Goal: Transaction & Acquisition: Purchase product/service

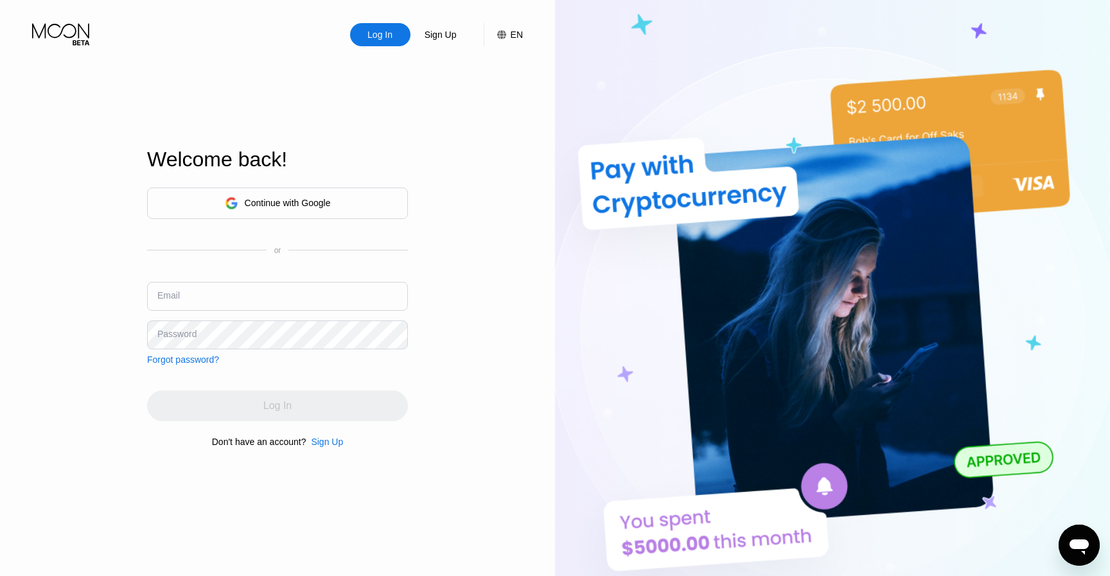
click at [335, 288] on input "text" at bounding box center [277, 296] width 261 height 29
click at [255, 302] on input "text" at bounding box center [277, 296] width 261 height 29
click at [29, 360] on div "Log In Sign Up EN Language Select an item Save Welcome back! Continue with Goog…" at bounding box center [277, 317] width 555 height 634
click at [252, 292] on input "text" at bounding box center [277, 296] width 261 height 29
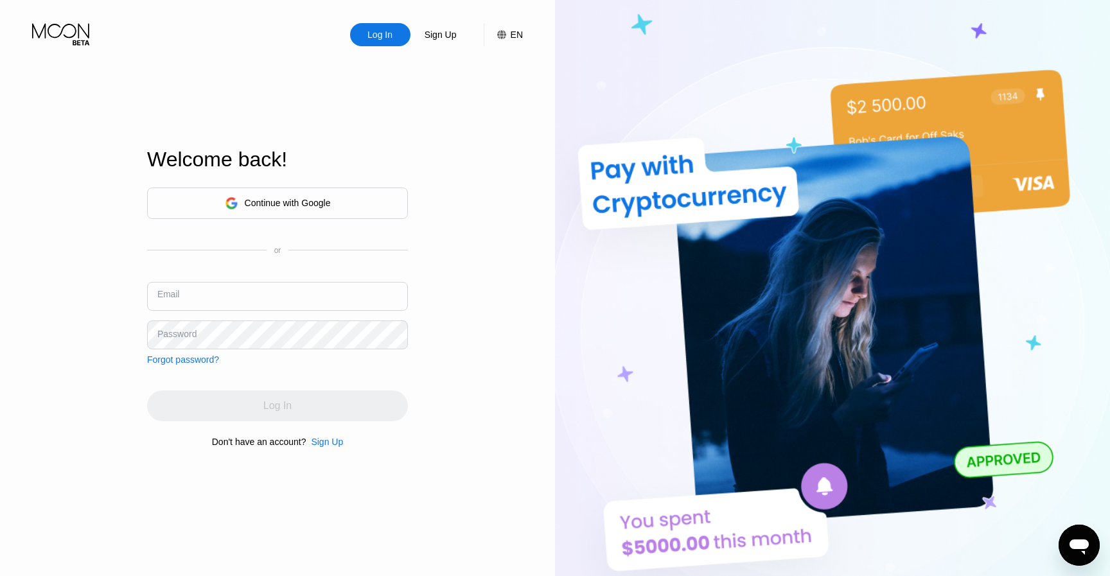
click at [283, 290] on input "text" at bounding box center [277, 296] width 261 height 29
click at [283, 289] on input "text" at bounding box center [277, 296] width 261 height 29
click at [380, 288] on input "text" at bounding box center [277, 296] width 261 height 29
click at [337, 200] on div "Continue with Google" at bounding box center [277, 203] width 261 height 31
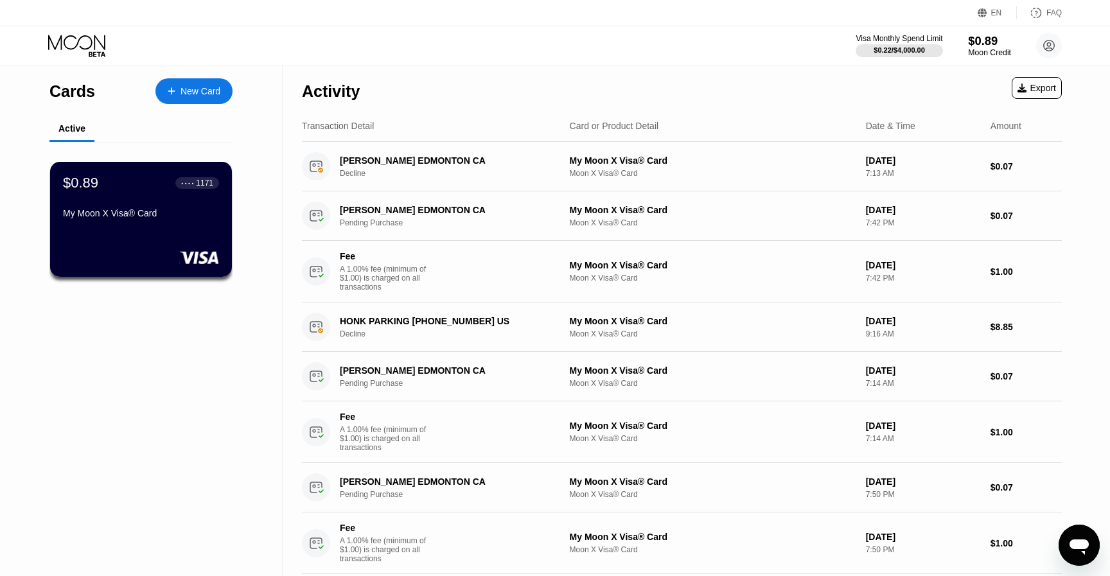
click at [982, 48] on div "Moon Credit" at bounding box center [989, 52] width 43 height 9
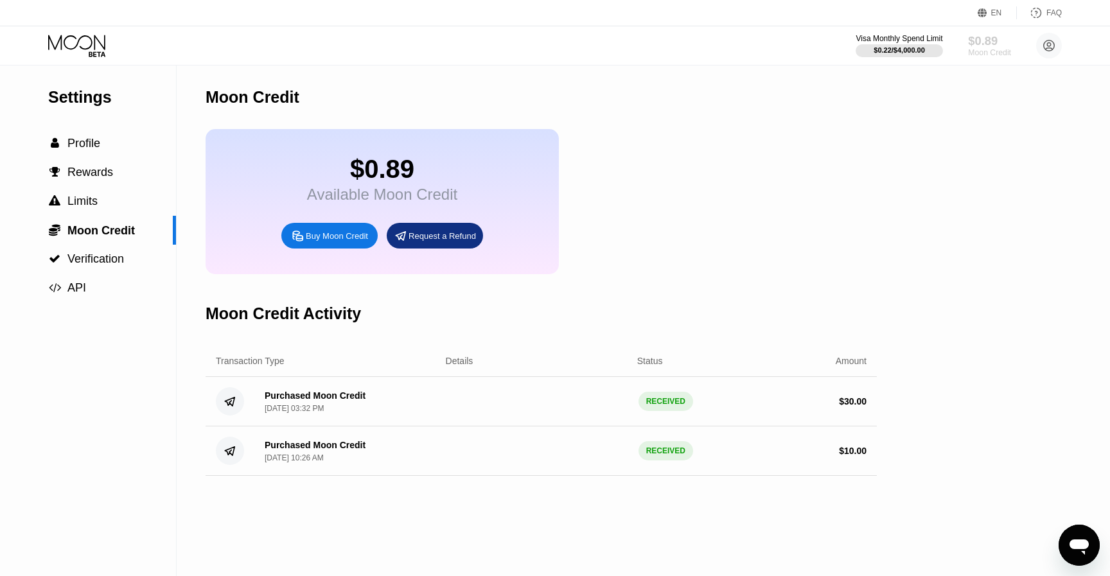
click at [988, 49] on div "Moon Credit" at bounding box center [989, 52] width 43 height 9
click at [1048, 53] on circle at bounding box center [1049, 46] width 26 height 26
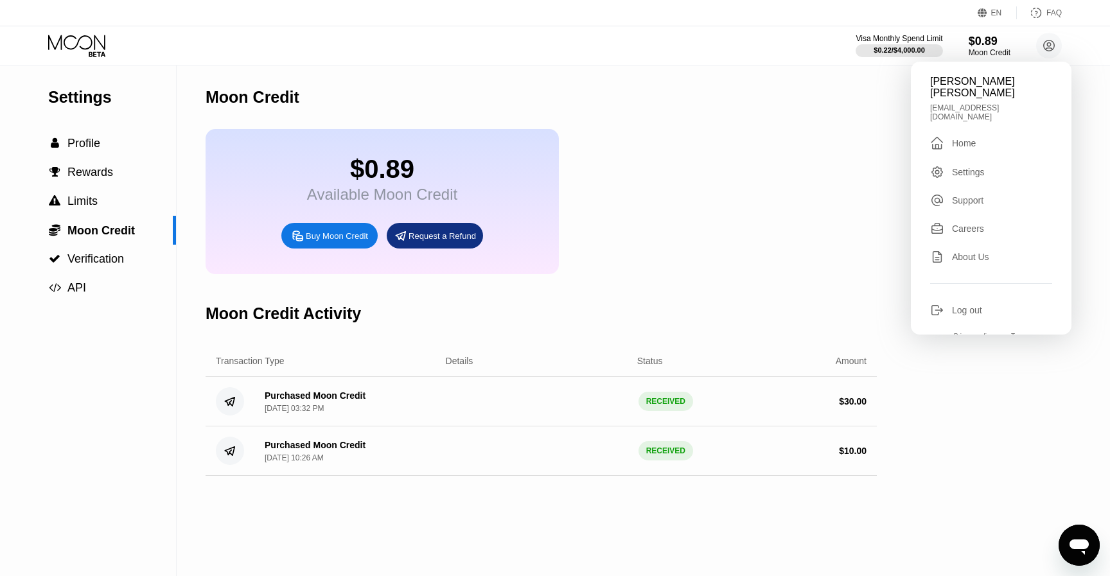
click at [654, 207] on div "$0.89 Available Moon Credit Buy Moon Credit Request a Refund" at bounding box center [540, 201] width 671 height 145
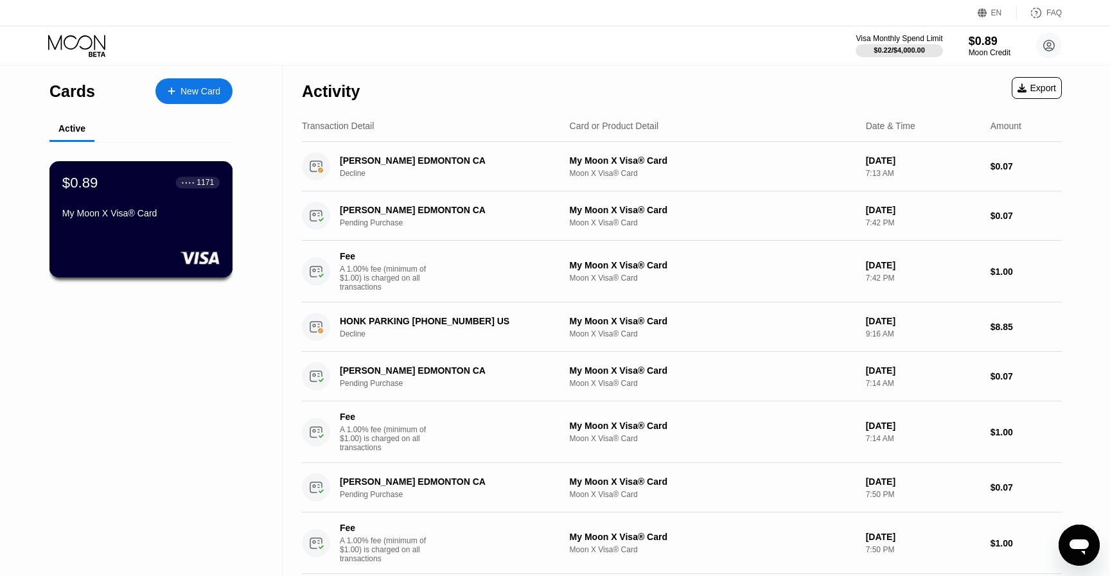
click at [187, 194] on div "$0.89 ● ● ● ● 1171 My Moon X Visa® Card" at bounding box center [140, 198] width 157 height 49
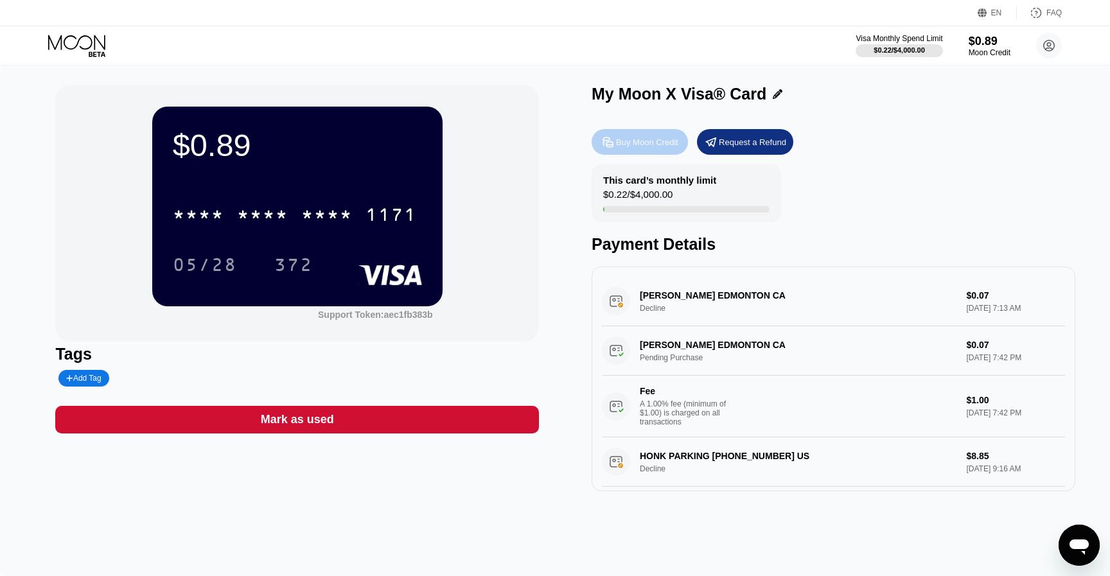
click at [663, 146] on div "Buy Moon Credit" at bounding box center [647, 142] width 62 height 11
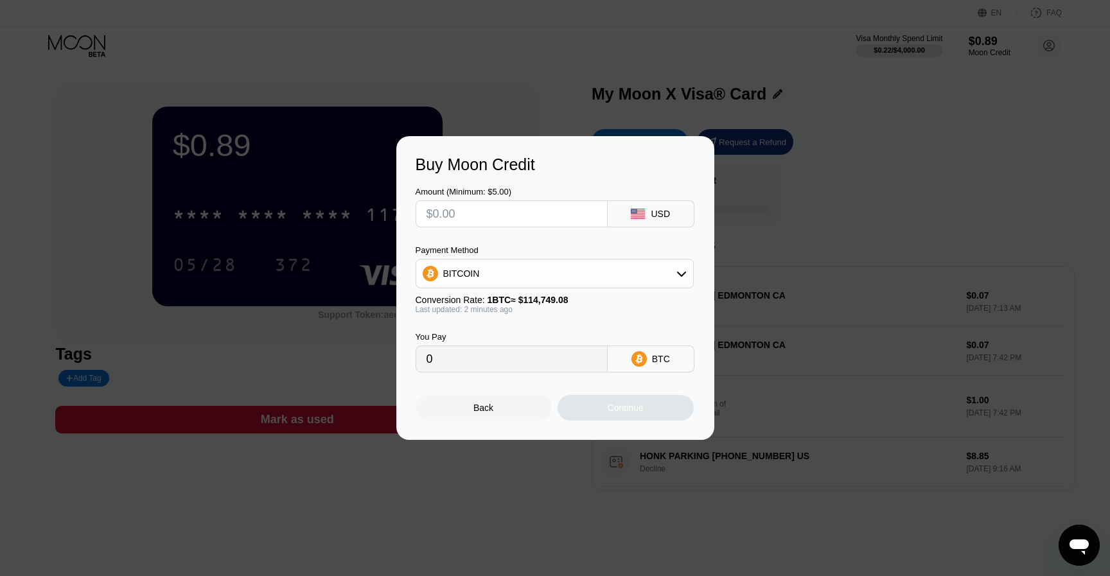
click at [833, 186] on div "Buy Moon Credit Amount (Minimum: $5.00) USD Payment Method BITCOIN Conversion R…" at bounding box center [555, 288] width 1110 height 304
click at [471, 408] on div "Back" at bounding box center [483, 408] width 136 height 26
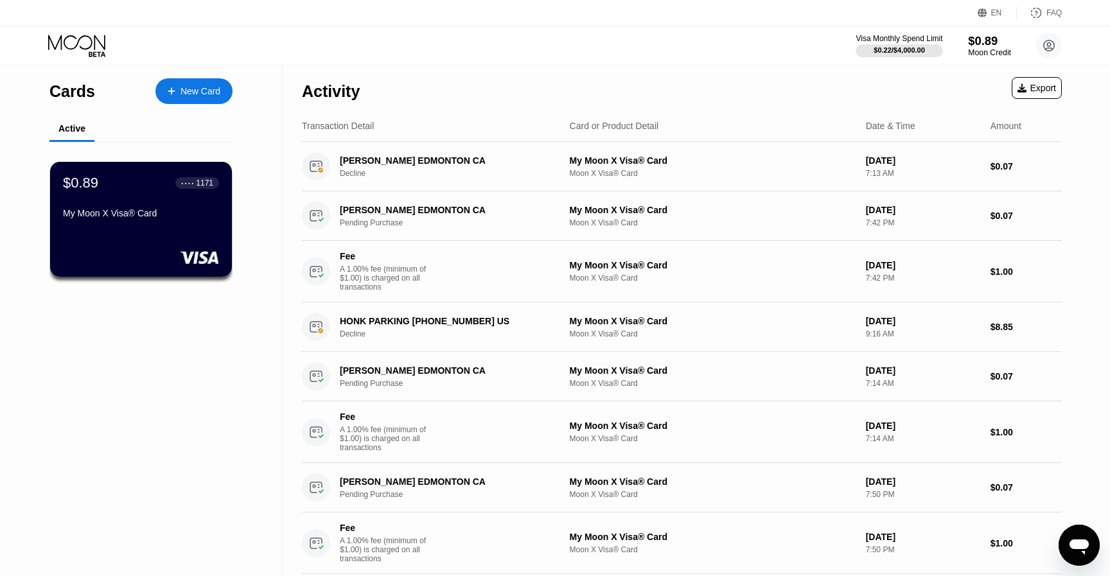
click at [986, 48] on div "Moon Credit" at bounding box center [989, 52] width 43 height 9
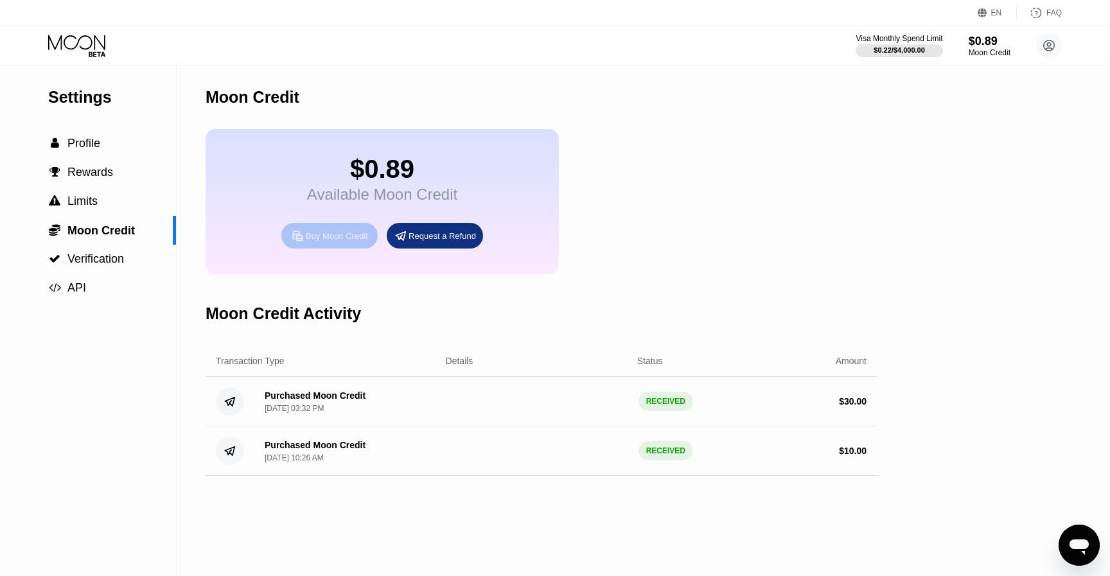
click at [364, 246] on div "Buy Moon Credit" at bounding box center [329, 236] width 96 height 26
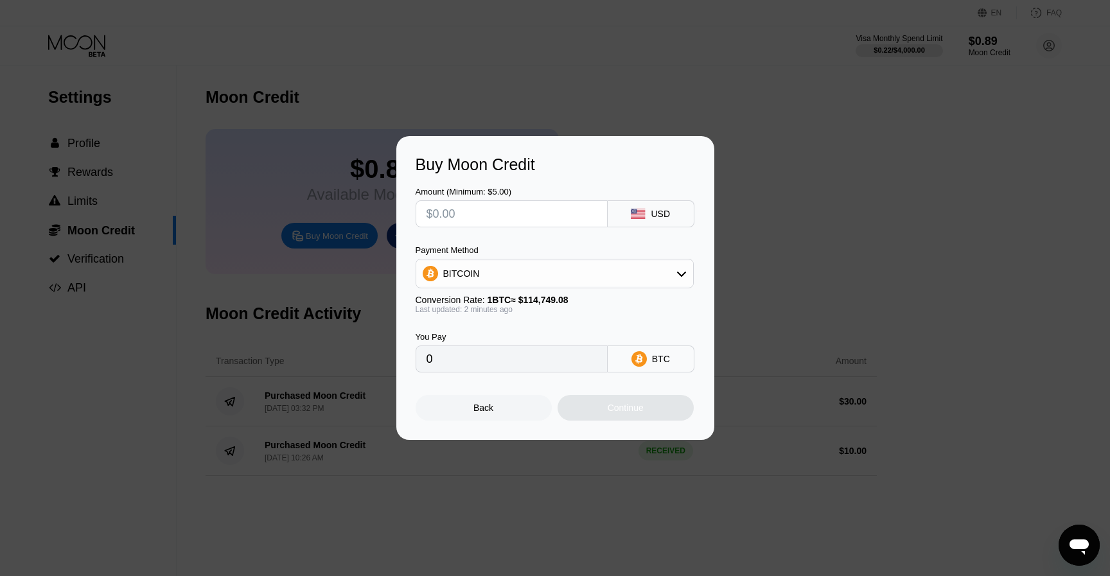
click at [645, 213] on icon at bounding box center [638, 214] width 15 height 10
click at [603, 258] on div "Payment Method BITCOIN" at bounding box center [554, 266] width 278 height 43
click at [598, 259] on div "BITCOIN" at bounding box center [554, 274] width 278 height 30
click at [597, 260] on div "BITCOIN" at bounding box center [554, 274] width 278 height 30
click at [590, 269] on div "BITCOIN" at bounding box center [554, 274] width 277 height 26
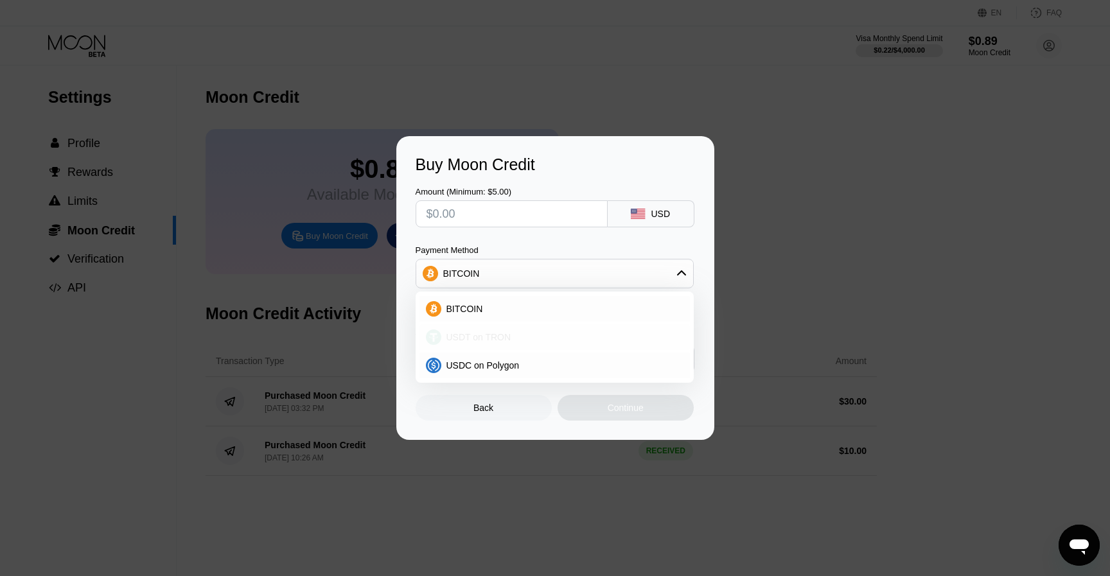
click at [523, 331] on div "USDT on TRON" at bounding box center [554, 337] width 270 height 26
type input "0.00"
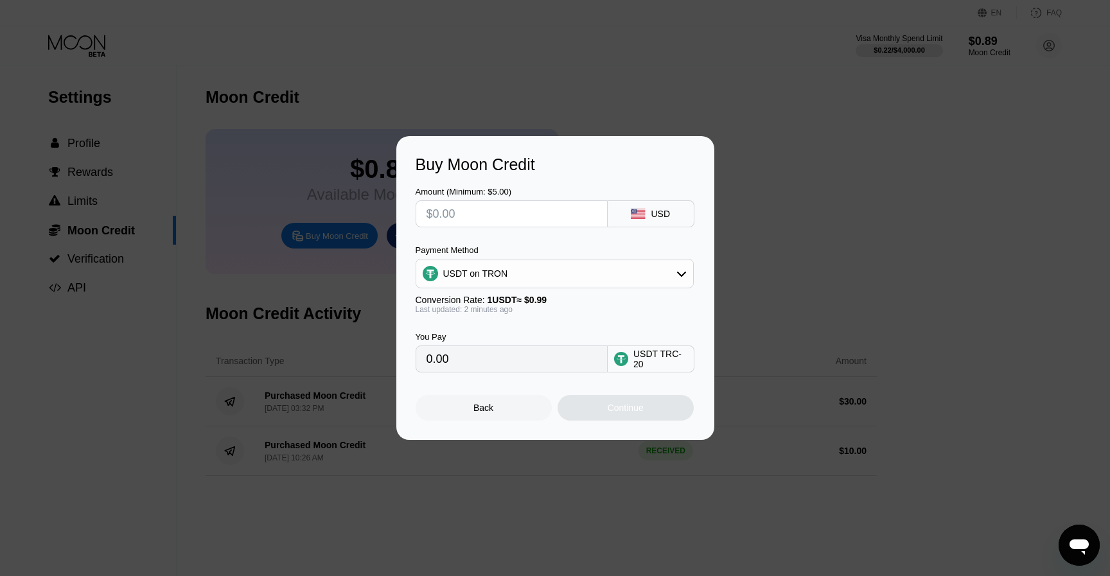
click at [511, 341] on div "You Pay" at bounding box center [511, 337] width 192 height 10
click at [519, 380] on div "Back Continue" at bounding box center [554, 396] width 279 height 48
click at [527, 371] on input "0.00" at bounding box center [511, 359] width 170 height 26
click at [518, 220] on input "text" at bounding box center [511, 214] width 170 height 26
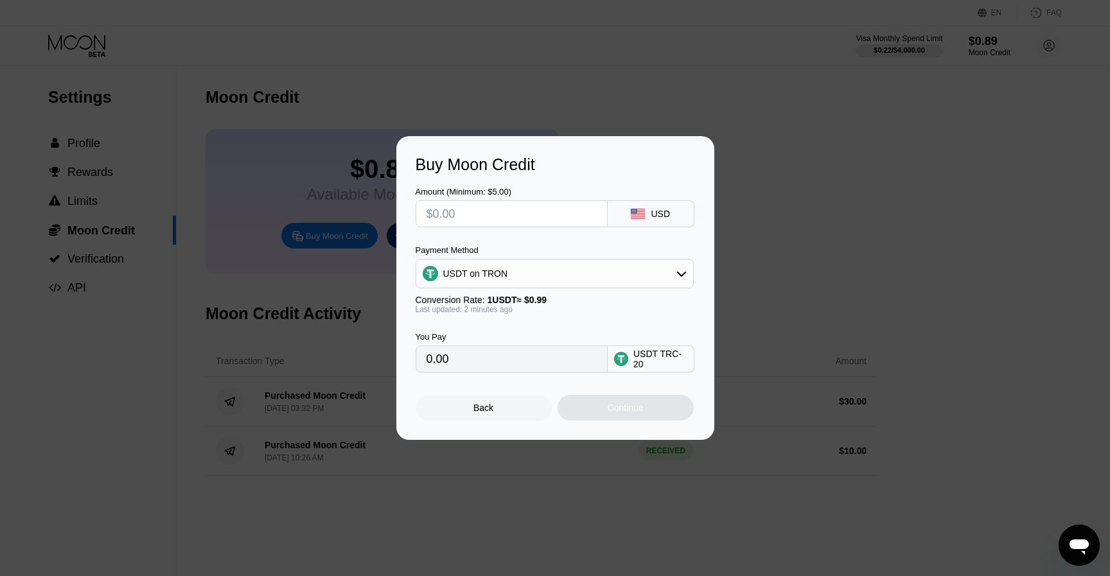
type input "$2"
type input "2.02"
type input "$20"
type input "20.20"
type input "$20"
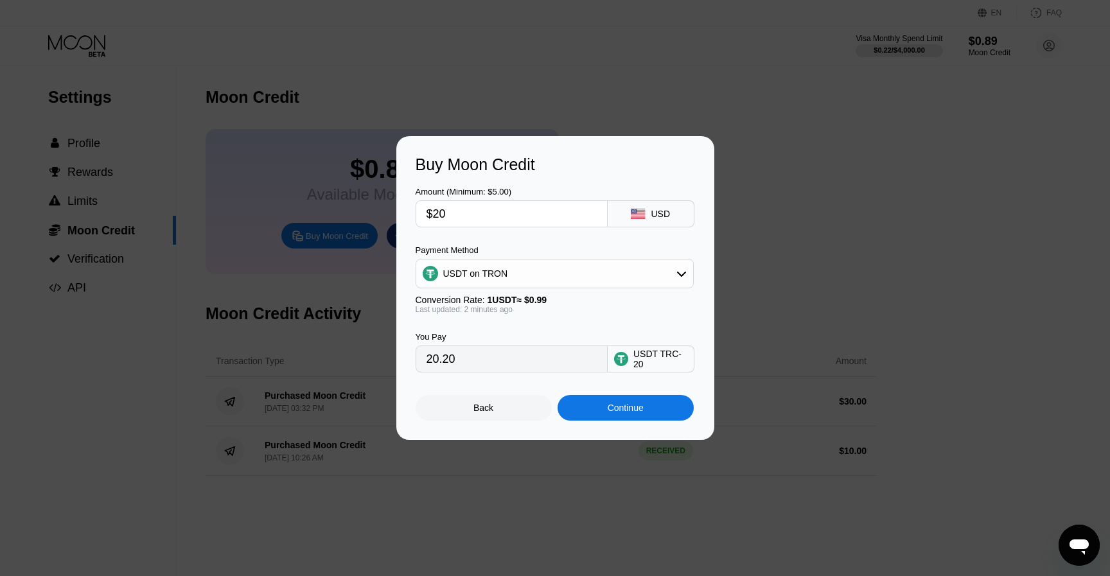
click at [600, 171] on div "Buy Moon Credit" at bounding box center [554, 164] width 279 height 19
